Goal: Browse casually: Explore the website without a specific task or goal

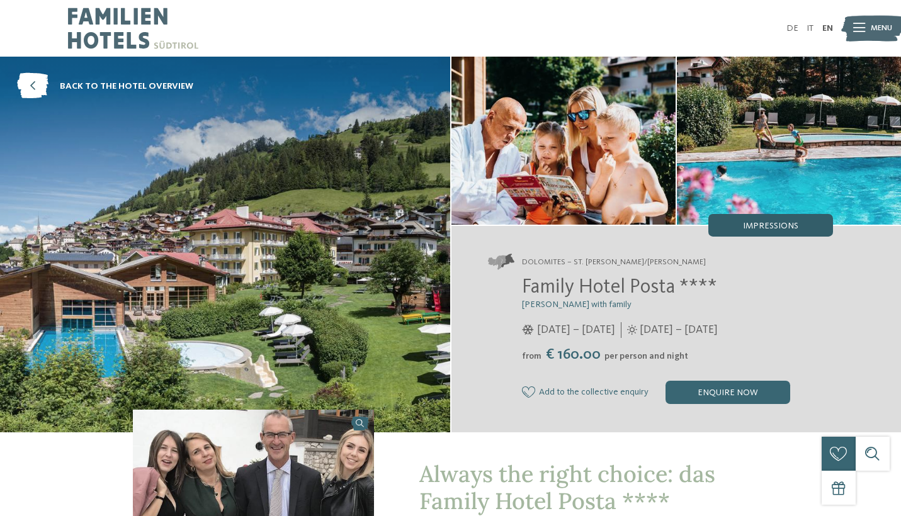
click at [775, 224] on span "Impressions" at bounding box center [770, 226] width 55 height 9
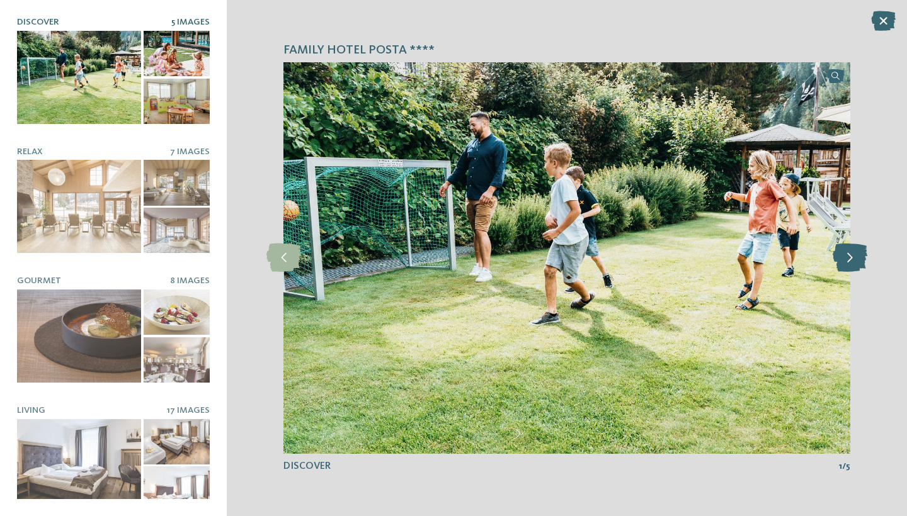
click at [852, 261] on icon at bounding box center [850, 258] width 35 height 28
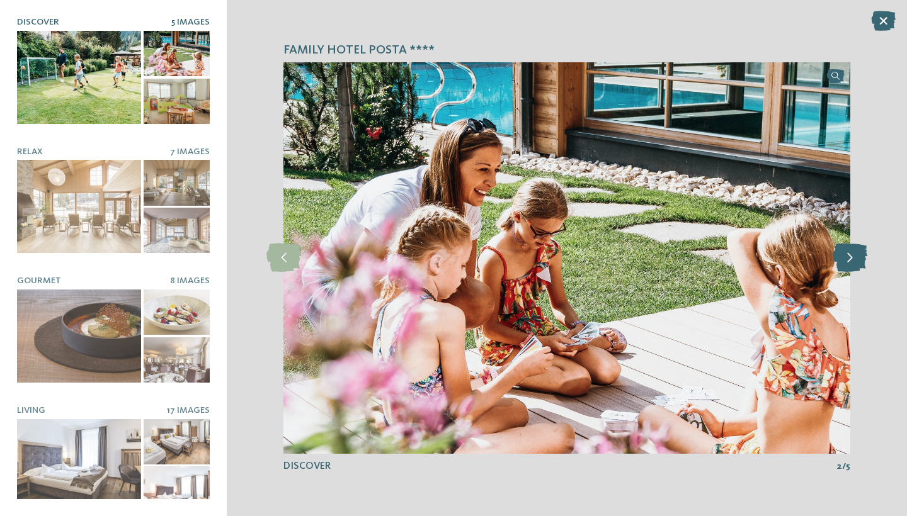
click at [852, 261] on icon at bounding box center [850, 258] width 35 height 28
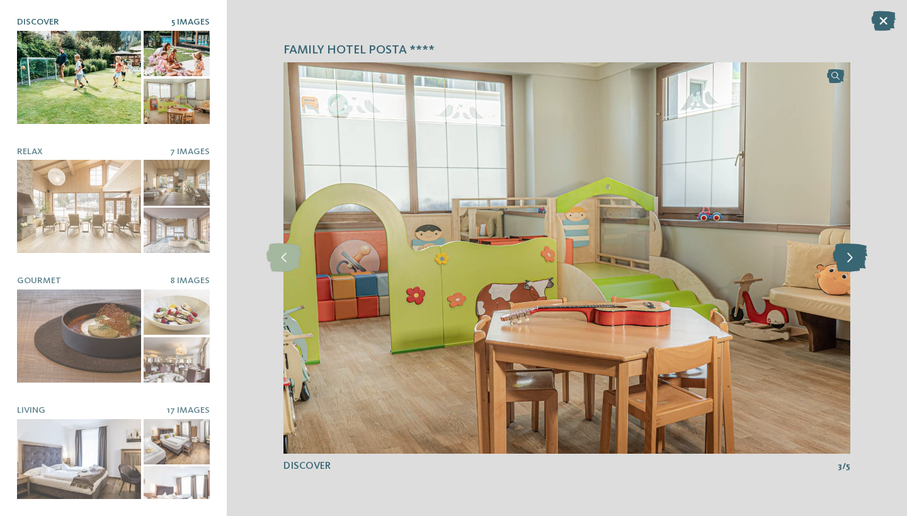
click at [852, 261] on icon at bounding box center [850, 258] width 35 height 28
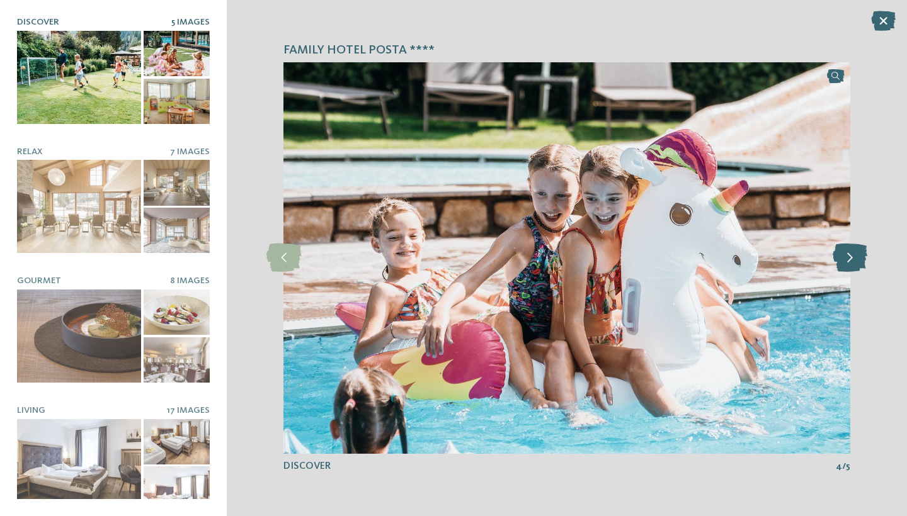
click at [852, 261] on icon at bounding box center [850, 258] width 35 height 28
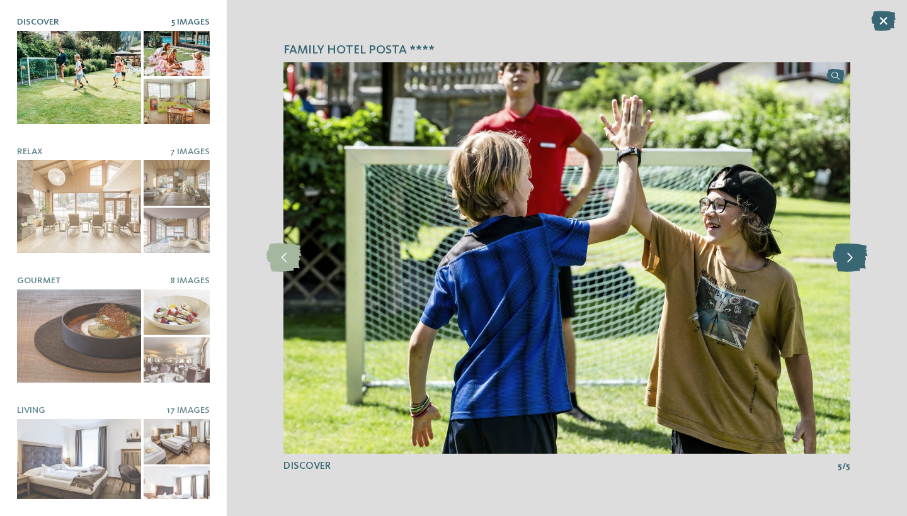
click at [852, 261] on icon at bounding box center [850, 258] width 35 height 28
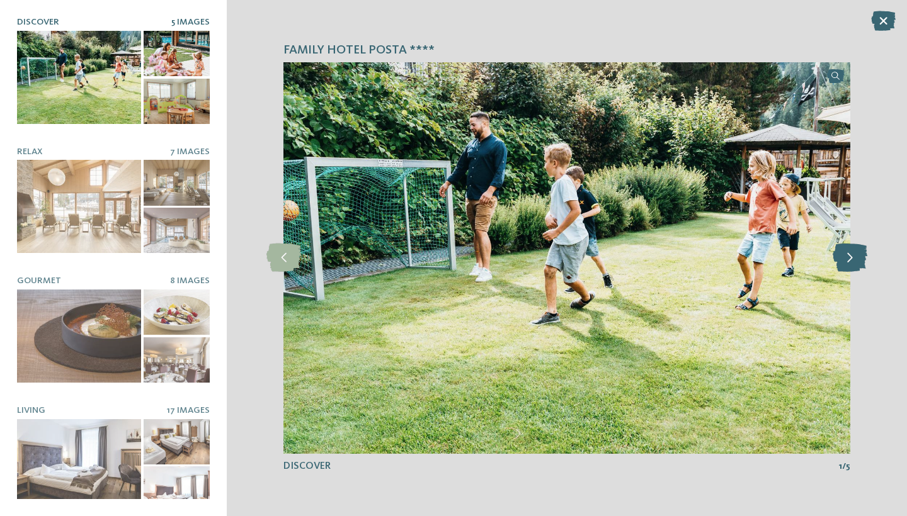
click at [852, 261] on icon at bounding box center [850, 258] width 35 height 28
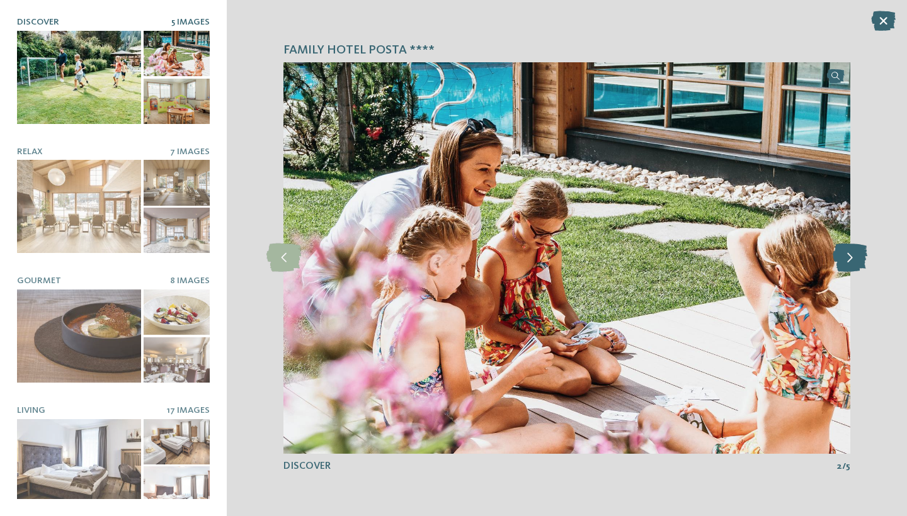
click at [852, 261] on icon at bounding box center [850, 258] width 35 height 28
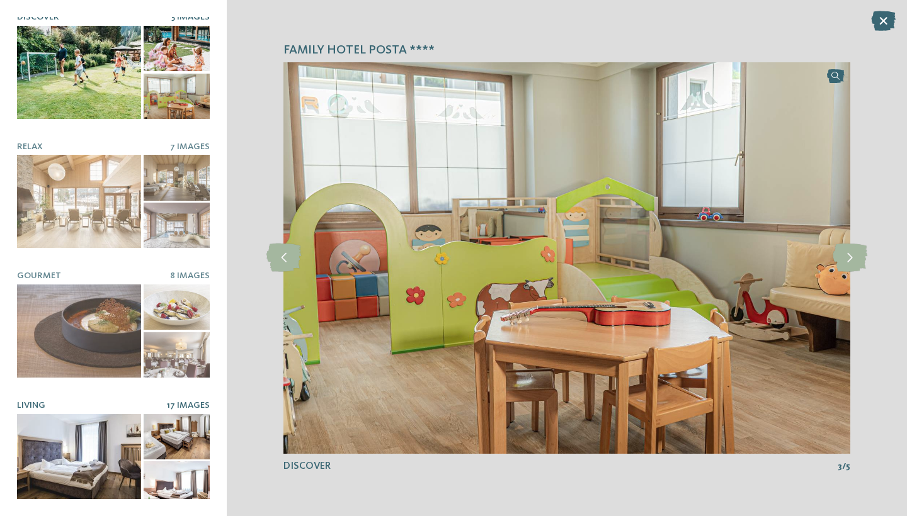
scroll to position [4, 0]
click at [65, 447] on div at bounding box center [79, 461] width 124 height 93
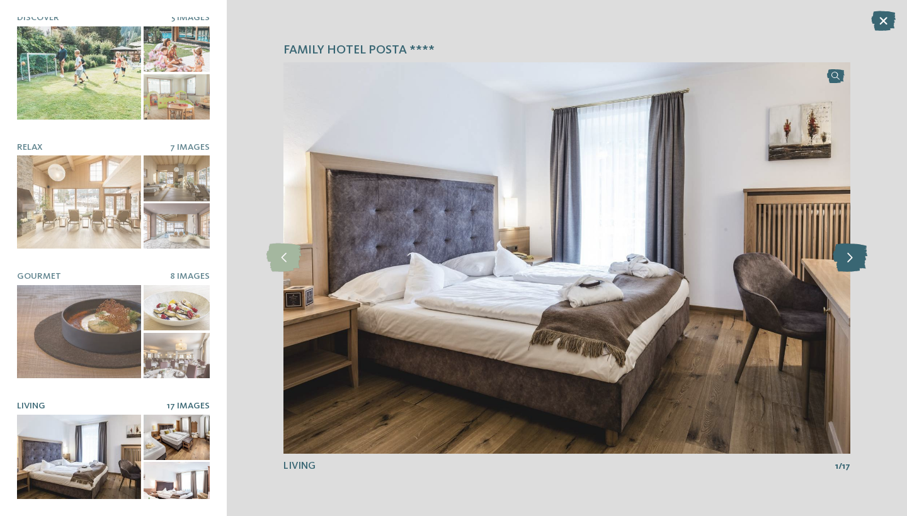
click at [847, 254] on icon at bounding box center [850, 258] width 35 height 28
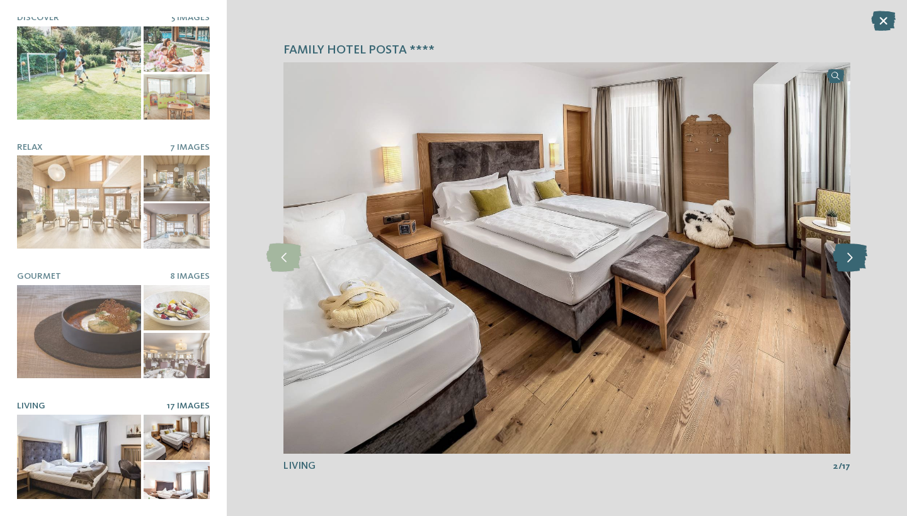
click at [847, 254] on icon at bounding box center [850, 258] width 35 height 28
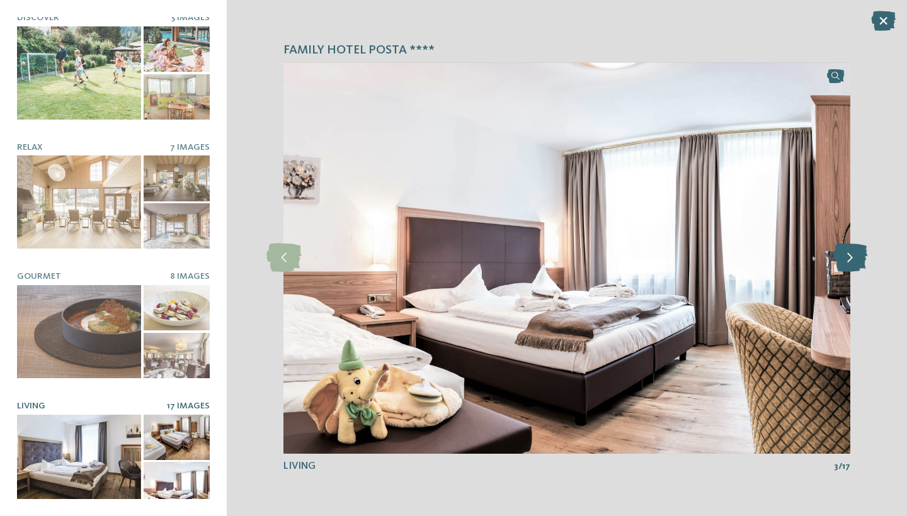
click at [847, 254] on icon at bounding box center [850, 258] width 35 height 28
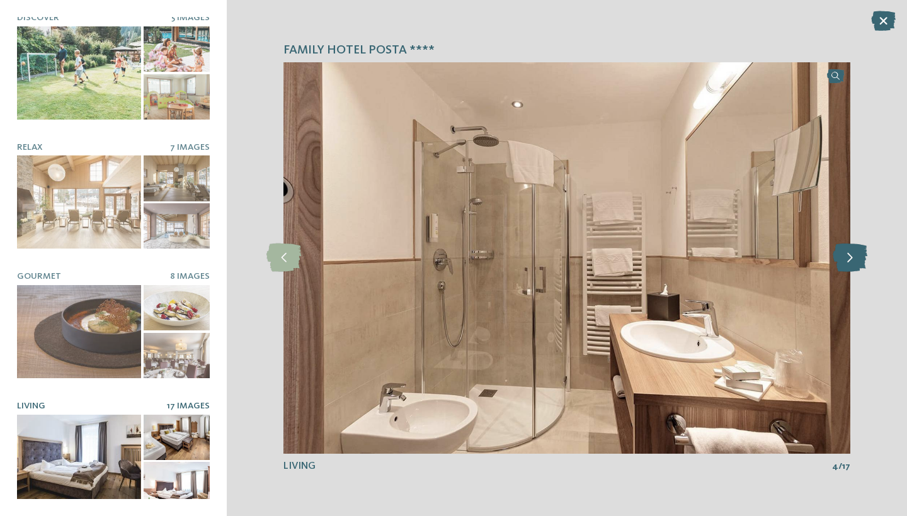
click at [847, 254] on icon at bounding box center [850, 258] width 35 height 28
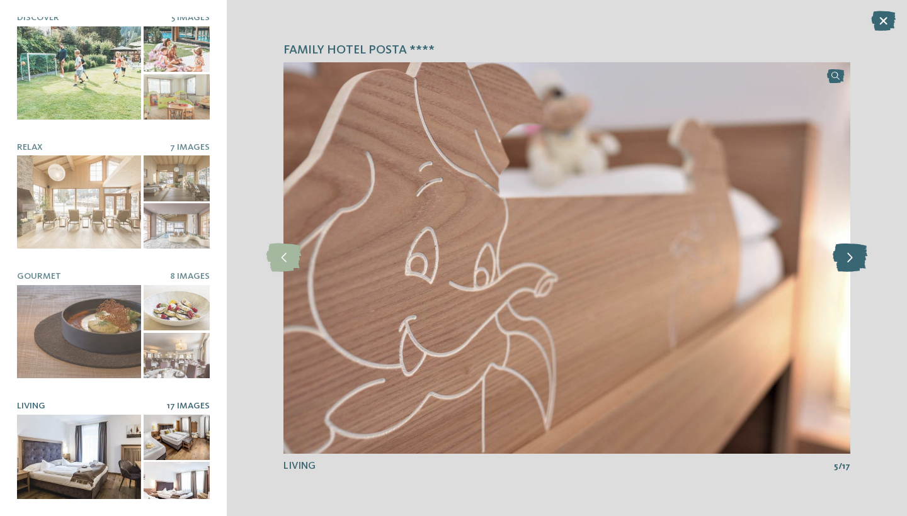
click at [847, 254] on icon at bounding box center [850, 258] width 35 height 28
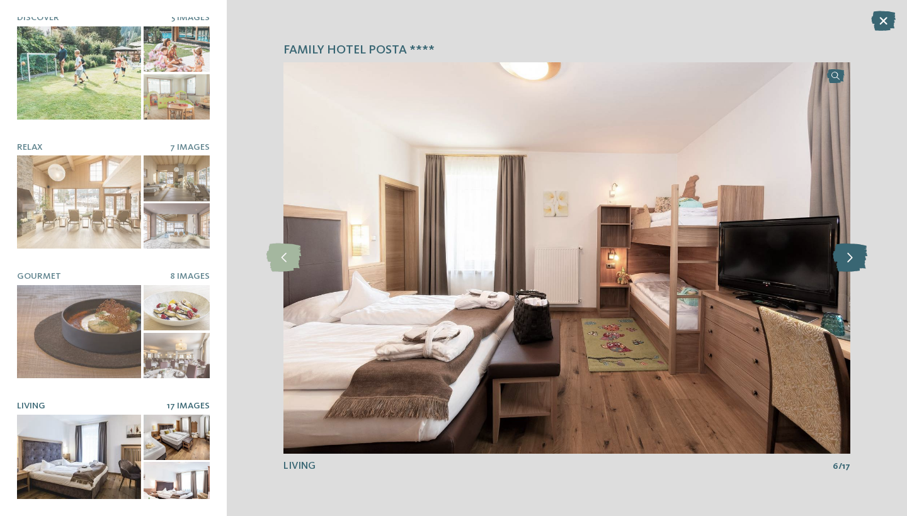
click at [847, 254] on icon at bounding box center [850, 258] width 35 height 28
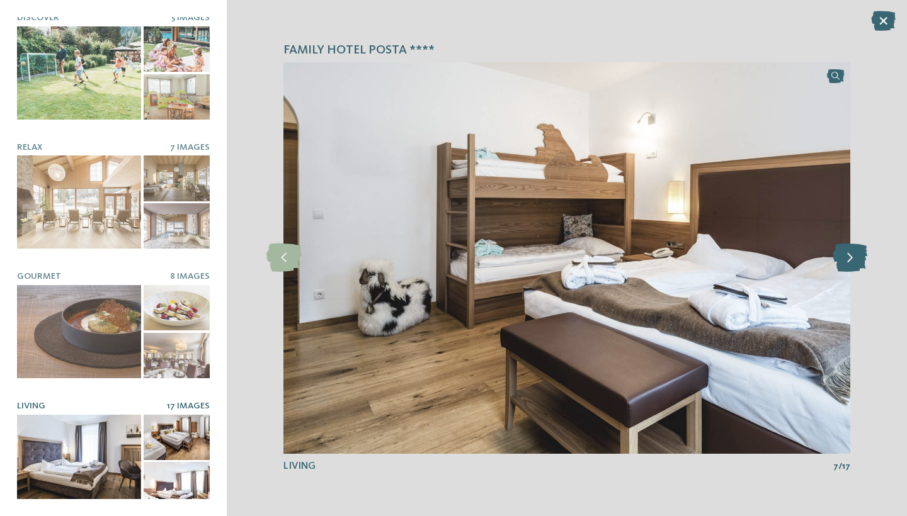
click at [847, 254] on icon at bounding box center [850, 258] width 35 height 28
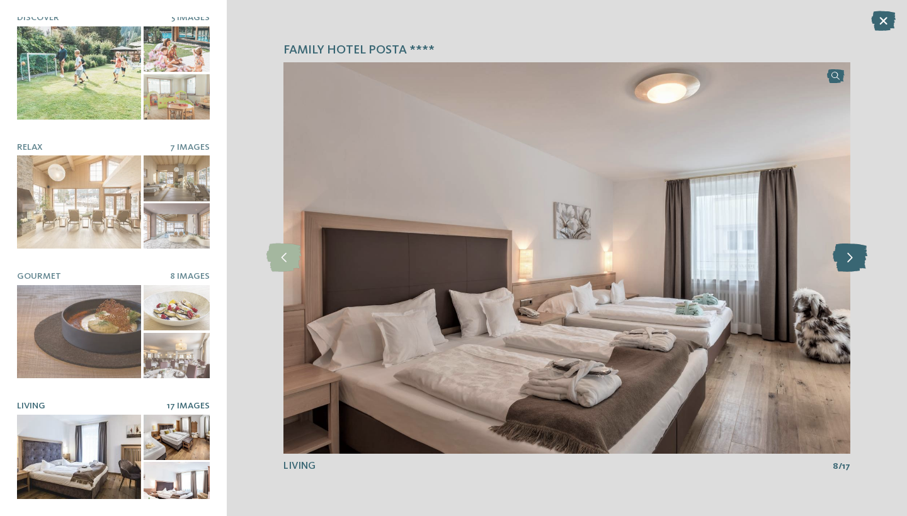
click at [847, 254] on icon at bounding box center [850, 258] width 35 height 28
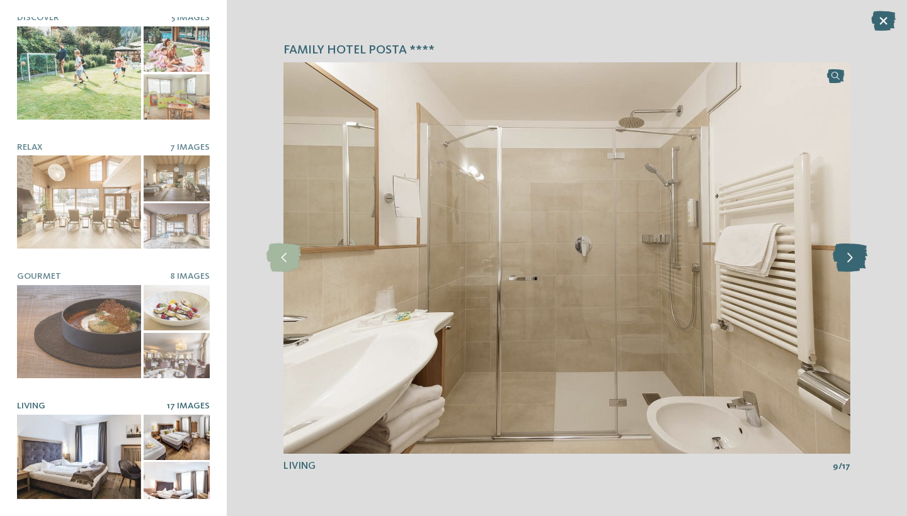
click at [847, 254] on icon at bounding box center [850, 258] width 35 height 28
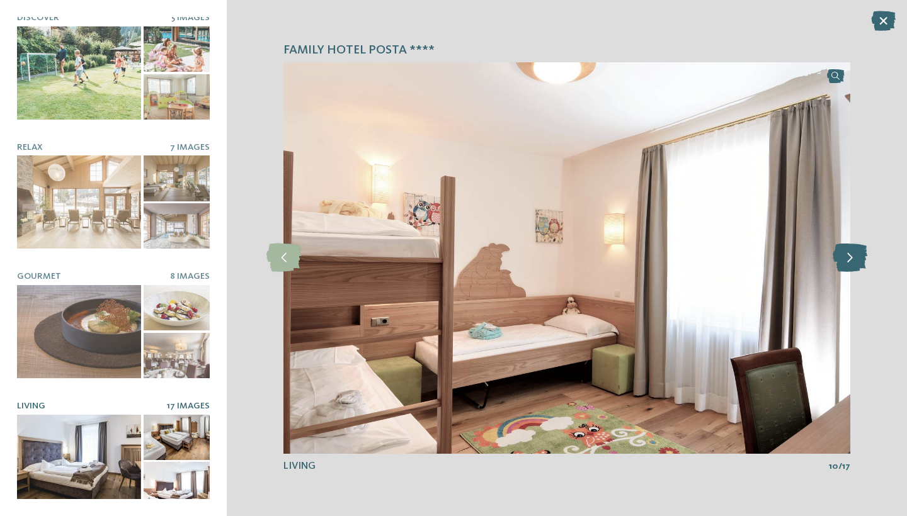
click at [847, 254] on icon at bounding box center [850, 258] width 35 height 28
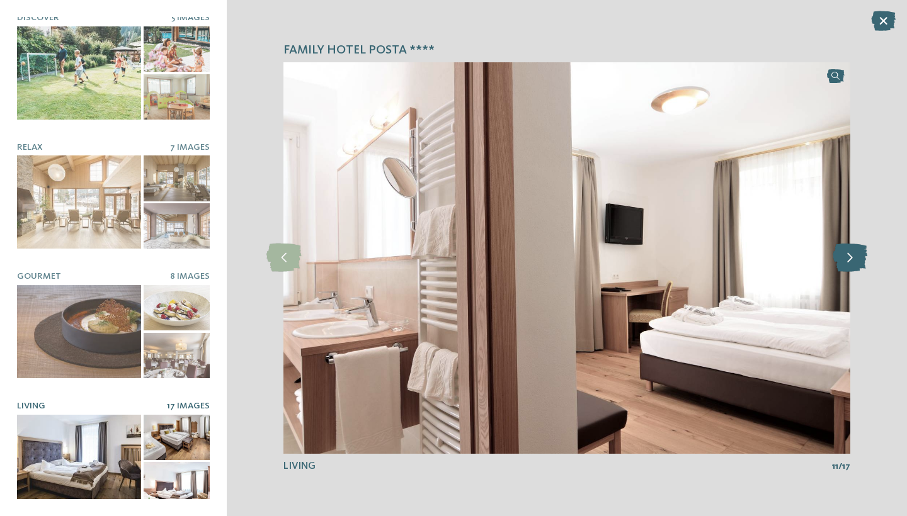
click at [847, 254] on icon at bounding box center [850, 258] width 35 height 28
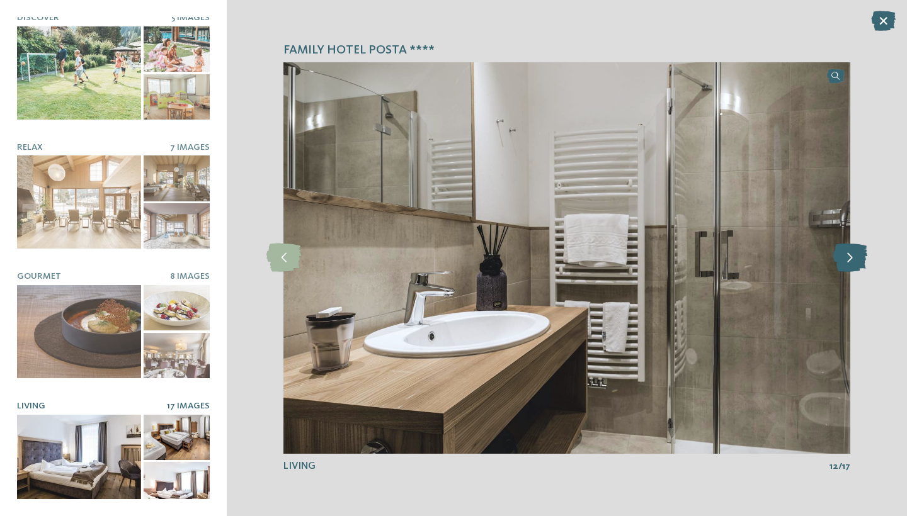
click at [847, 254] on icon at bounding box center [850, 258] width 35 height 28
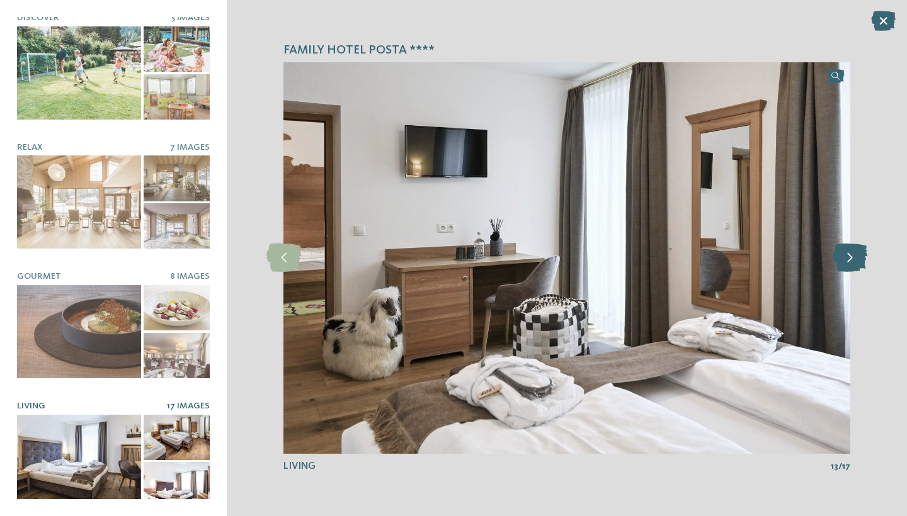
click at [847, 254] on icon at bounding box center [850, 258] width 35 height 28
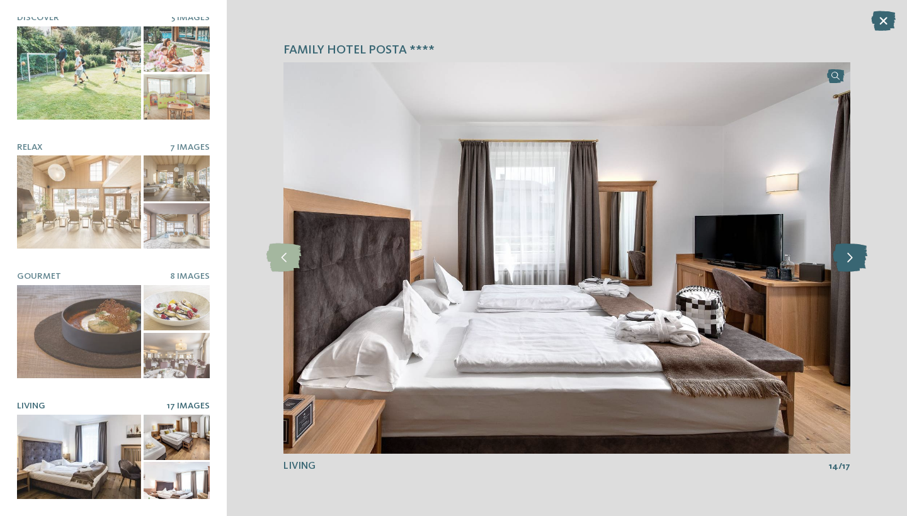
click at [847, 254] on icon at bounding box center [850, 258] width 35 height 28
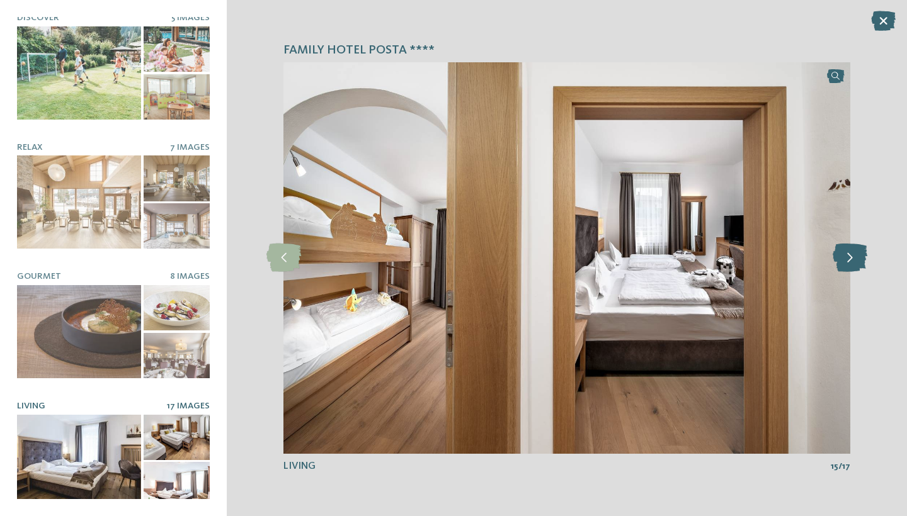
click at [848, 254] on icon at bounding box center [850, 258] width 35 height 28
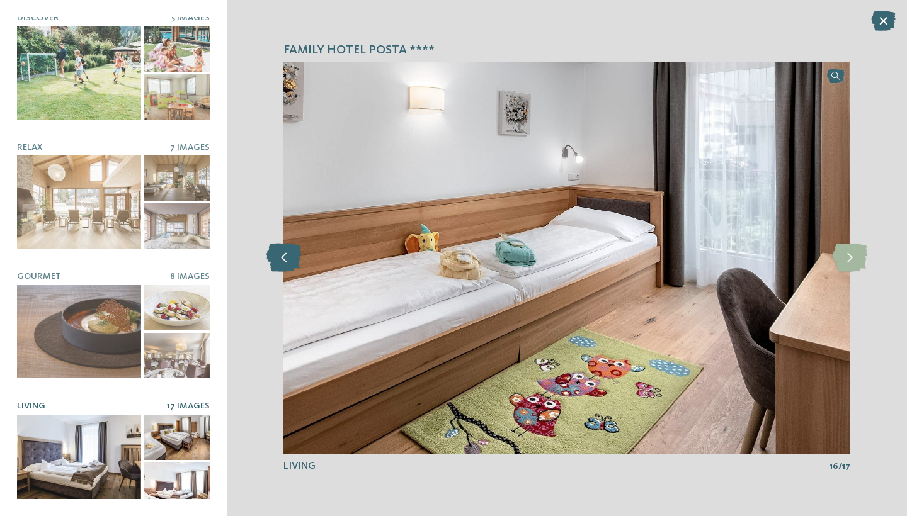
click at [283, 254] on icon at bounding box center [283, 258] width 35 height 28
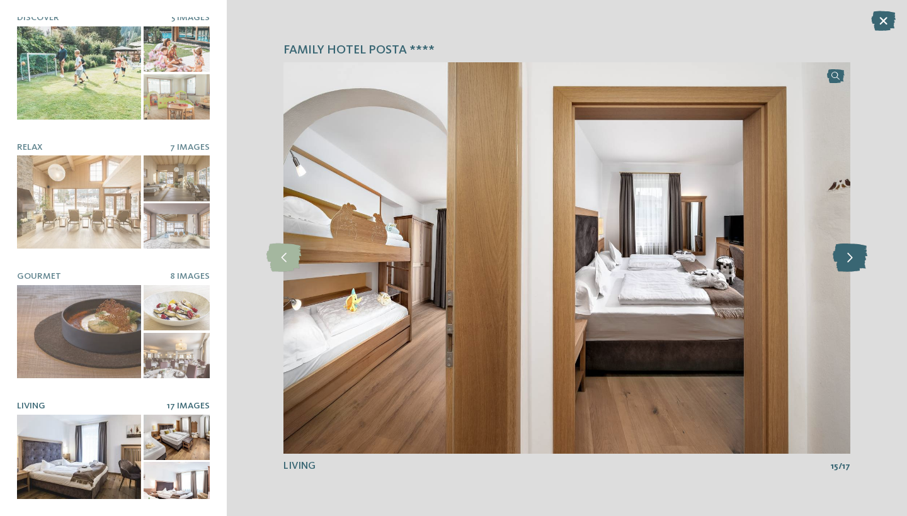
click at [850, 263] on icon at bounding box center [850, 258] width 35 height 28
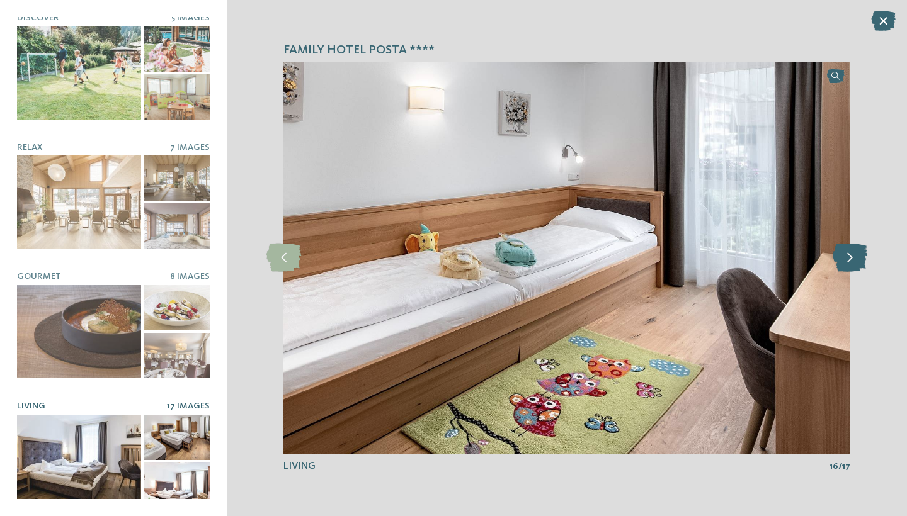
click at [850, 263] on icon at bounding box center [850, 258] width 35 height 28
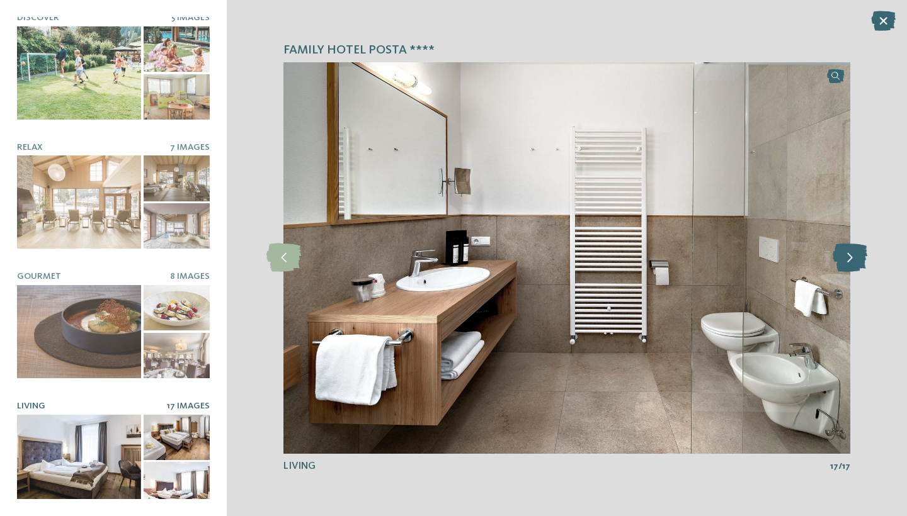
click at [850, 263] on icon at bounding box center [850, 258] width 35 height 28
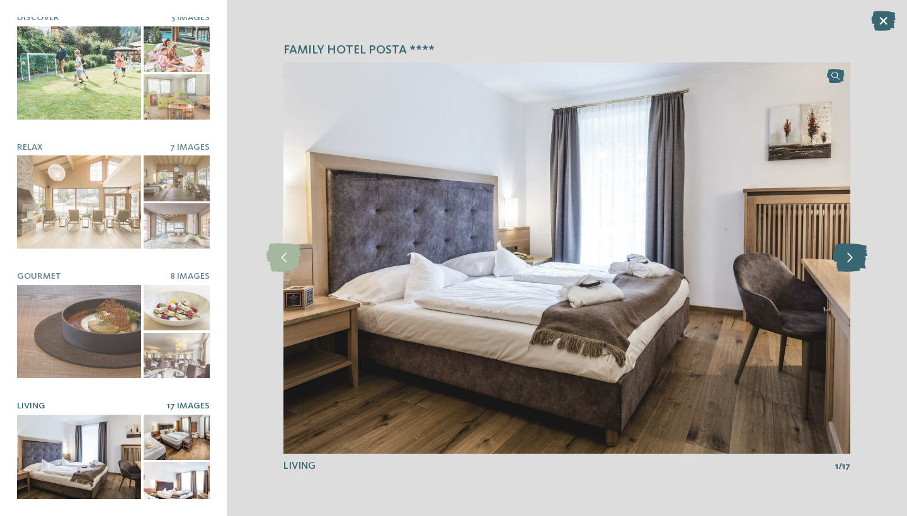
click at [850, 263] on icon at bounding box center [850, 258] width 35 height 28
